Goal: Go to known website: Go to known website

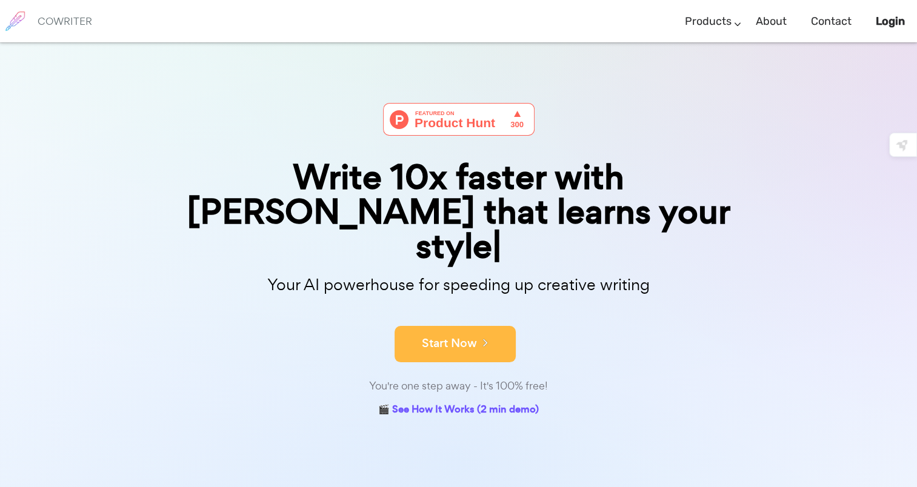
click at [464, 326] on button "Start Now" at bounding box center [455, 344] width 121 height 36
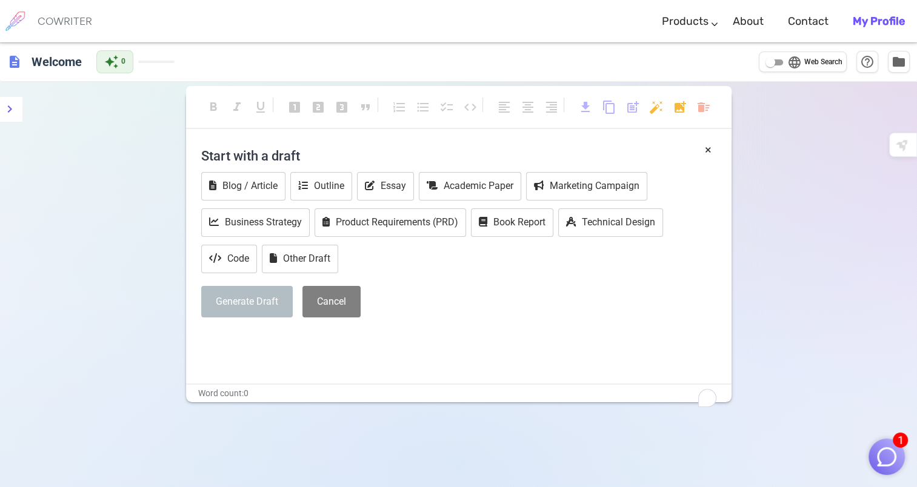
scroll to position [25, 0]
